Goal: Find specific page/section: Find specific page/section

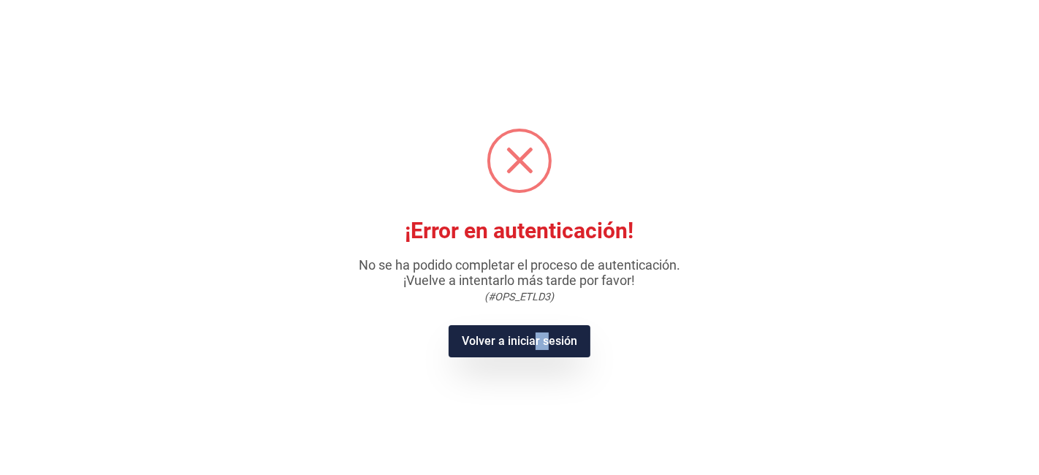
drag, startPoint x: 515, startPoint y: 353, endPoint x: 515, endPoint y: 327, distance: 25.6
click at [514, 336] on button "Volver a iniciar sesión" at bounding box center [519, 341] width 141 height 32
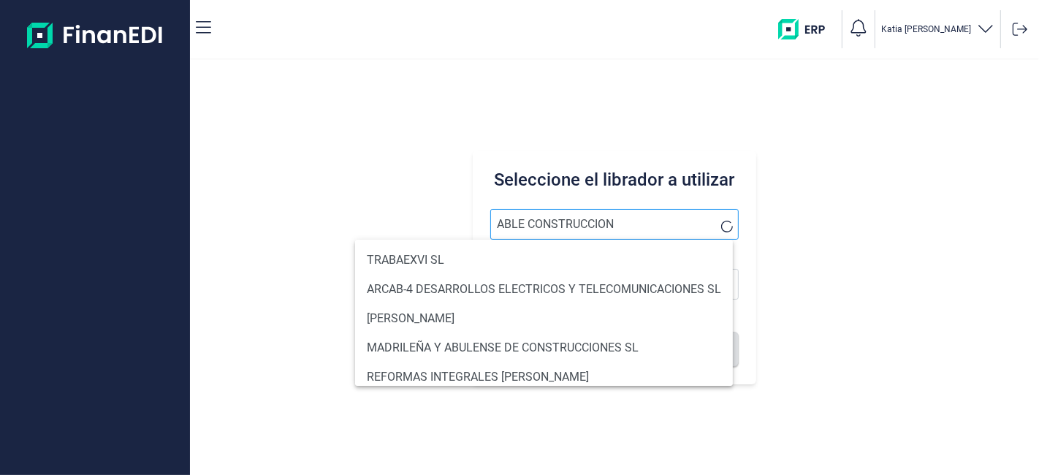
click at [490, 332] on button "Buscar" at bounding box center [614, 349] width 248 height 35
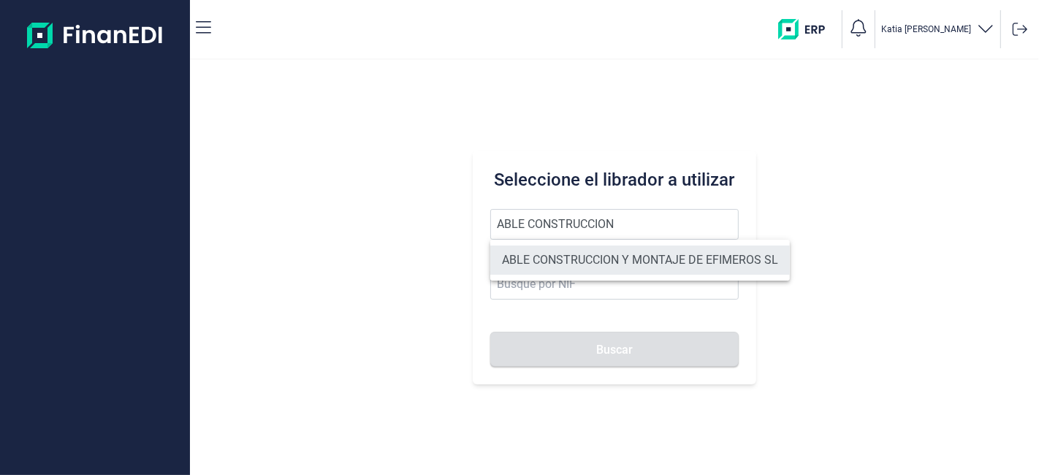
click at [683, 252] on li "ABLE CONSTRUCCION Y MONTAJE DE EFIMEROS SL" at bounding box center [640, 260] width 300 height 29
type input "ABLE CONSTRUCCION Y MONTAJE DE EFIMEROS SL"
type input "B85402501"
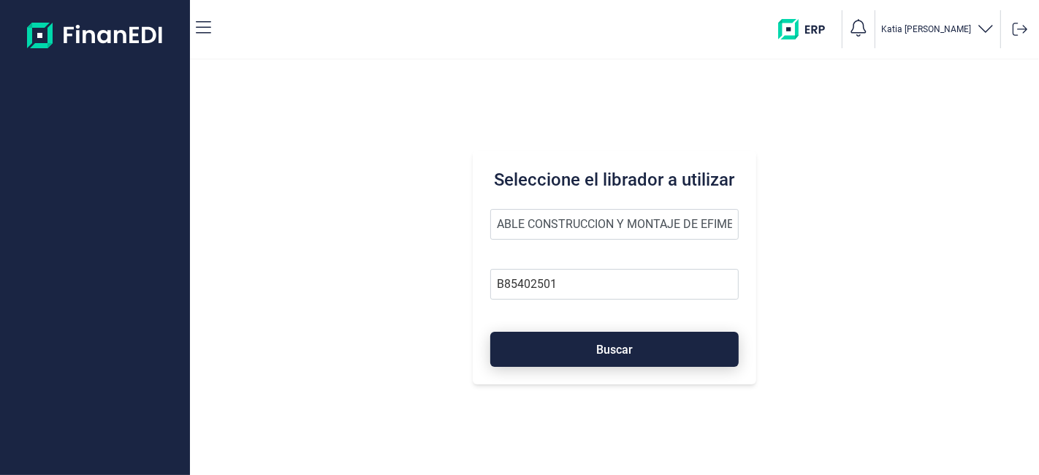
click at [616, 333] on button "Buscar" at bounding box center [614, 349] width 248 height 35
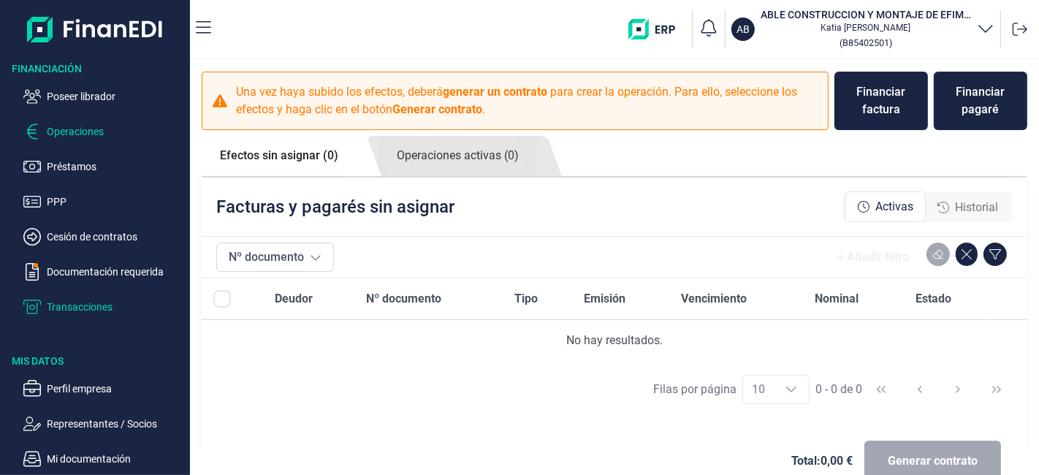
drag, startPoint x: 103, startPoint y: 295, endPoint x: 77, endPoint y: 312, distance: 31.6
click at [99, 299] on ul "Poseer librador Operaciones Préstamos PPP Cesión de contratos Documentación req…" at bounding box center [95, 196] width 190 height 240
click at [77, 312] on p "Transacciones" at bounding box center [115, 307] width 137 height 18
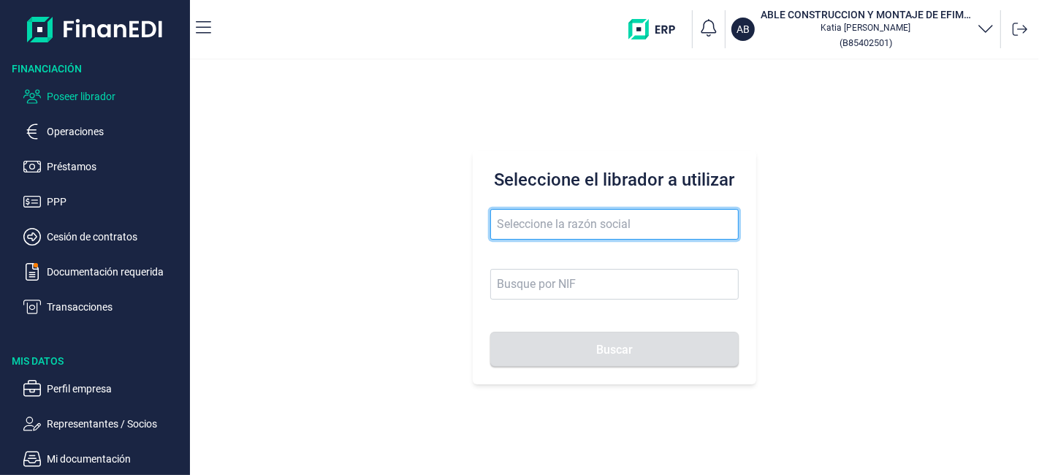
click at [563, 233] on input "text" at bounding box center [614, 224] width 248 height 31
click at [490, 332] on button "Buscar" at bounding box center [614, 349] width 248 height 35
click at [582, 221] on input "airtificial" at bounding box center [614, 224] width 248 height 31
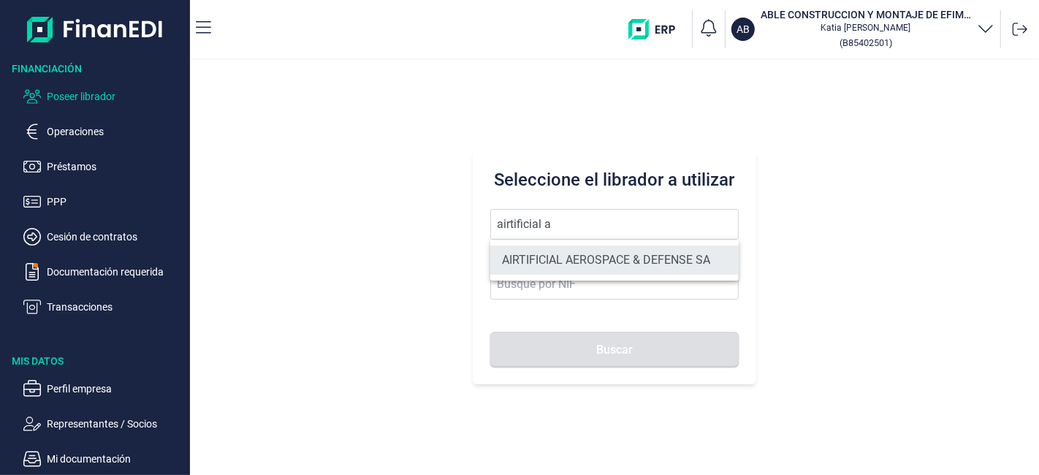
click at [598, 259] on li "AIRTIFICIAL AEROSPACE & DEFENSE SA" at bounding box center [614, 260] width 248 height 29
type input "AIRTIFICIAL AEROSPACE & DEFENSE SA"
type input "A72309149"
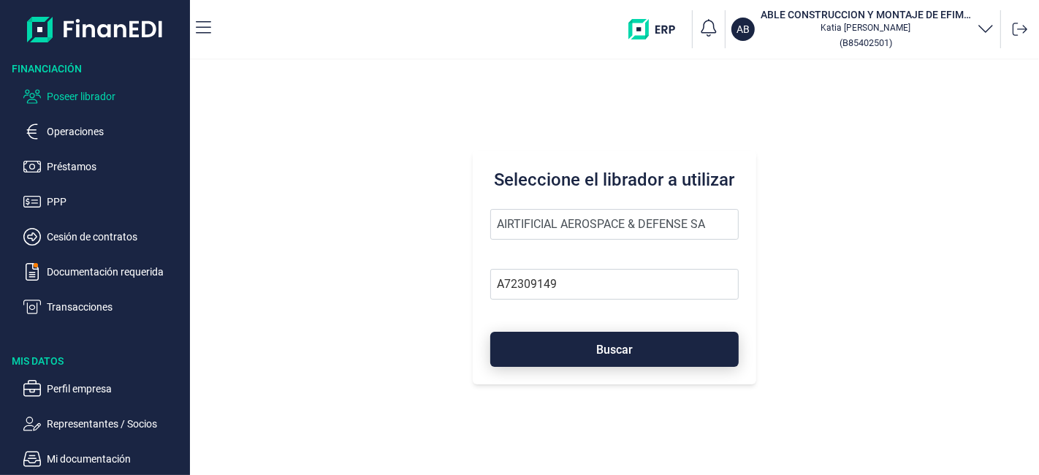
click at [554, 344] on button "Buscar" at bounding box center [614, 349] width 248 height 35
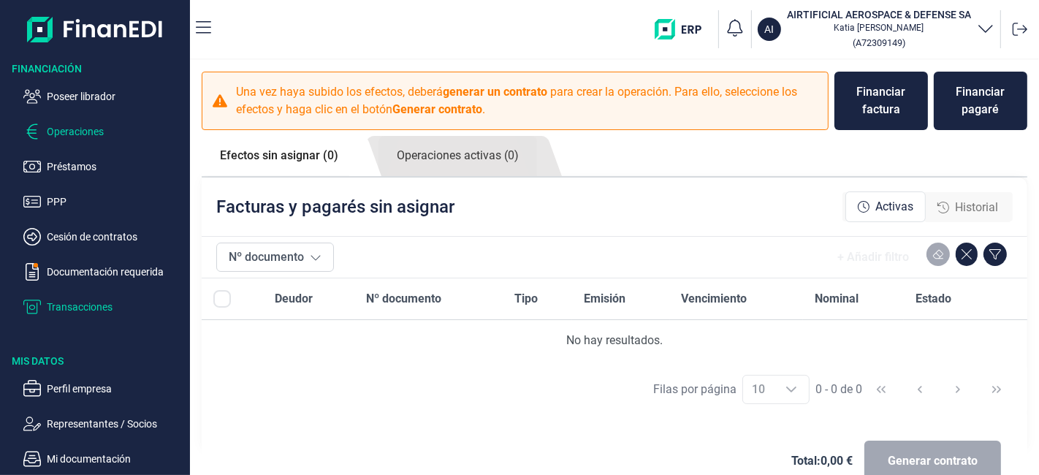
click at [72, 305] on p "Transacciones" at bounding box center [115, 307] width 137 height 18
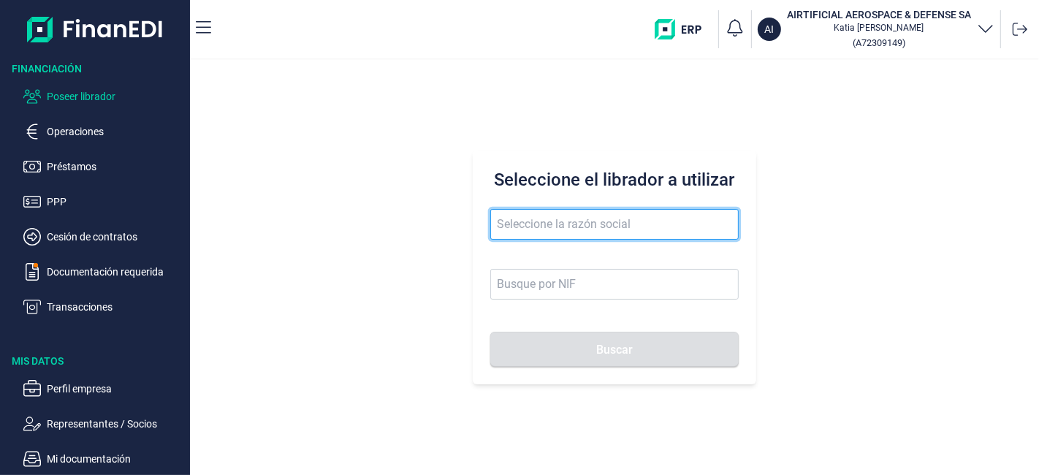
click at [595, 217] on input "text" at bounding box center [614, 224] width 248 height 31
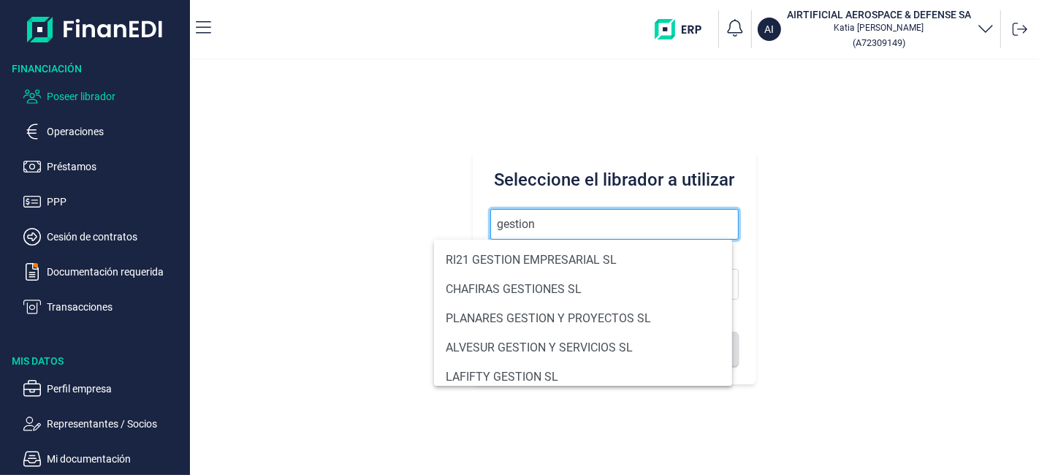
click at [588, 216] on input "gestion" at bounding box center [614, 224] width 248 height 31
click at [577, 234] on input "gestion" at bounding box center [614, 224] width 248 height 31
drag, startPoint x: 832, startPoint y: 247, endPoint x: 440, endPoint y: 239, distance: 391.8
click at [630, 254] on body "Financiación Poseer librador Operaciones Préstamos PPP Cesión de contratos Docu…" at bounding box center [519, 237] width 1039 height 475
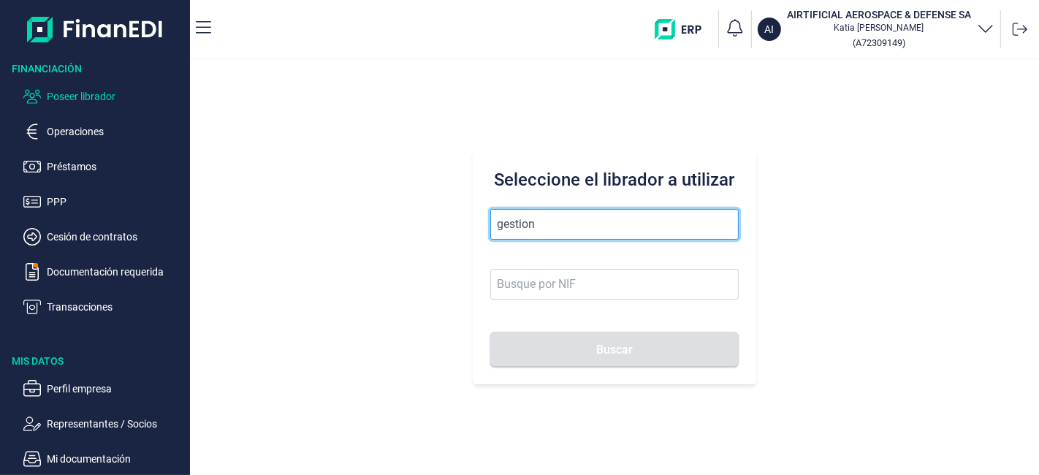
click at [606, 235] on input "gestion" at bounding box center [614, 224] width 248 height 31
type input "gestion yu7"
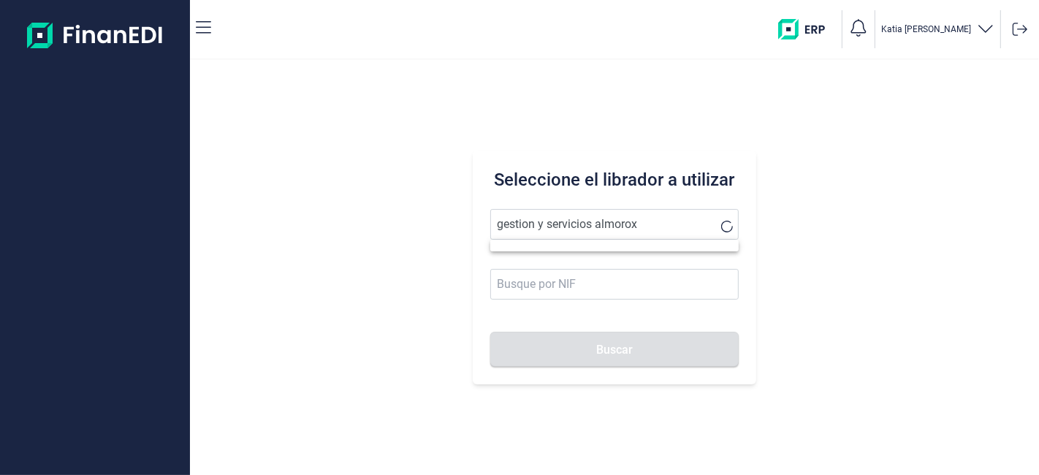
type input "gestion y servicios almorox"
click at [490, 332] on button "Buscar" at bounding box center [614, 349] width 248 height 35
